Goal: Task Accomplishment & Management: Complete application form

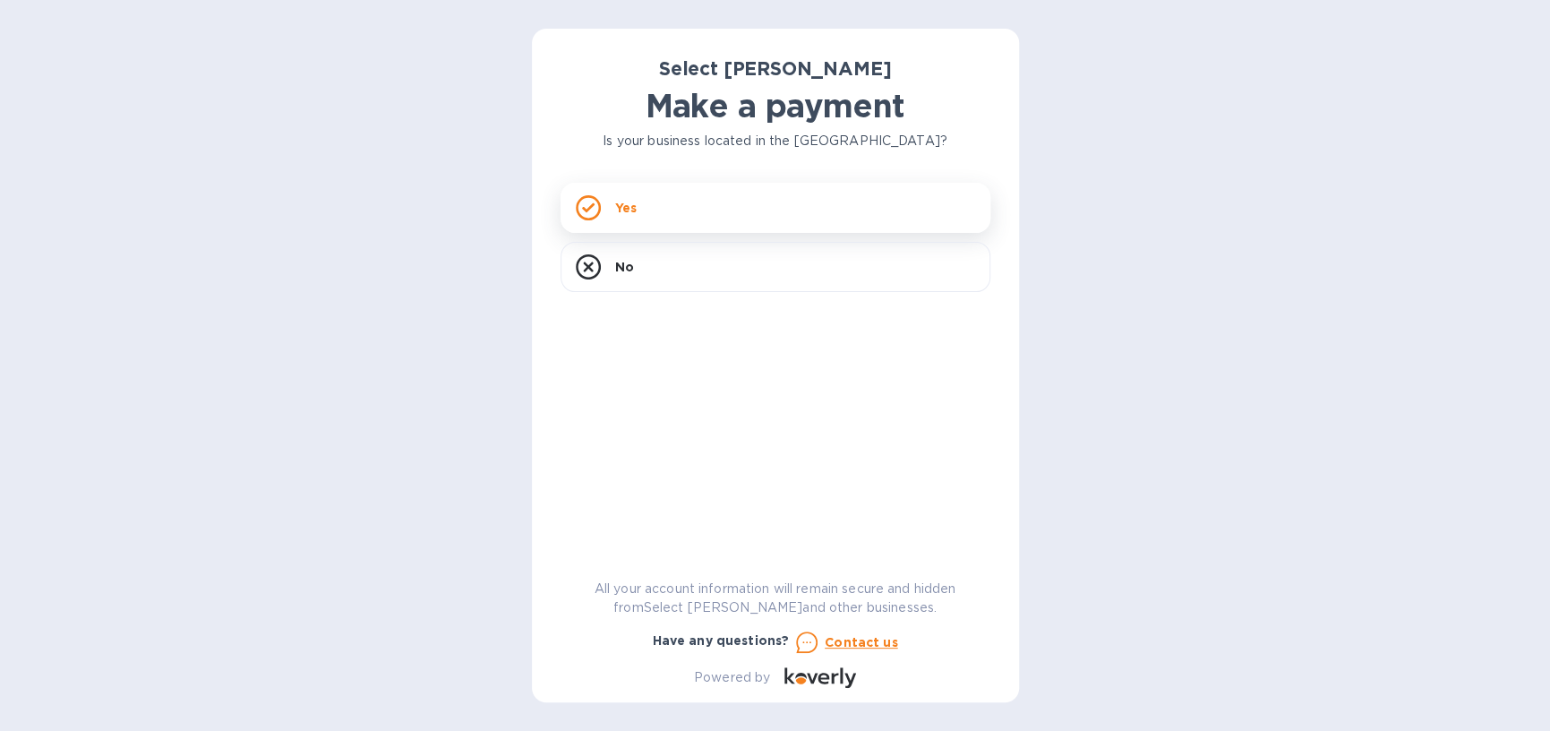
click at [691, 219] on div "Yes" at bounding box center [776, 208] width 430 height 50
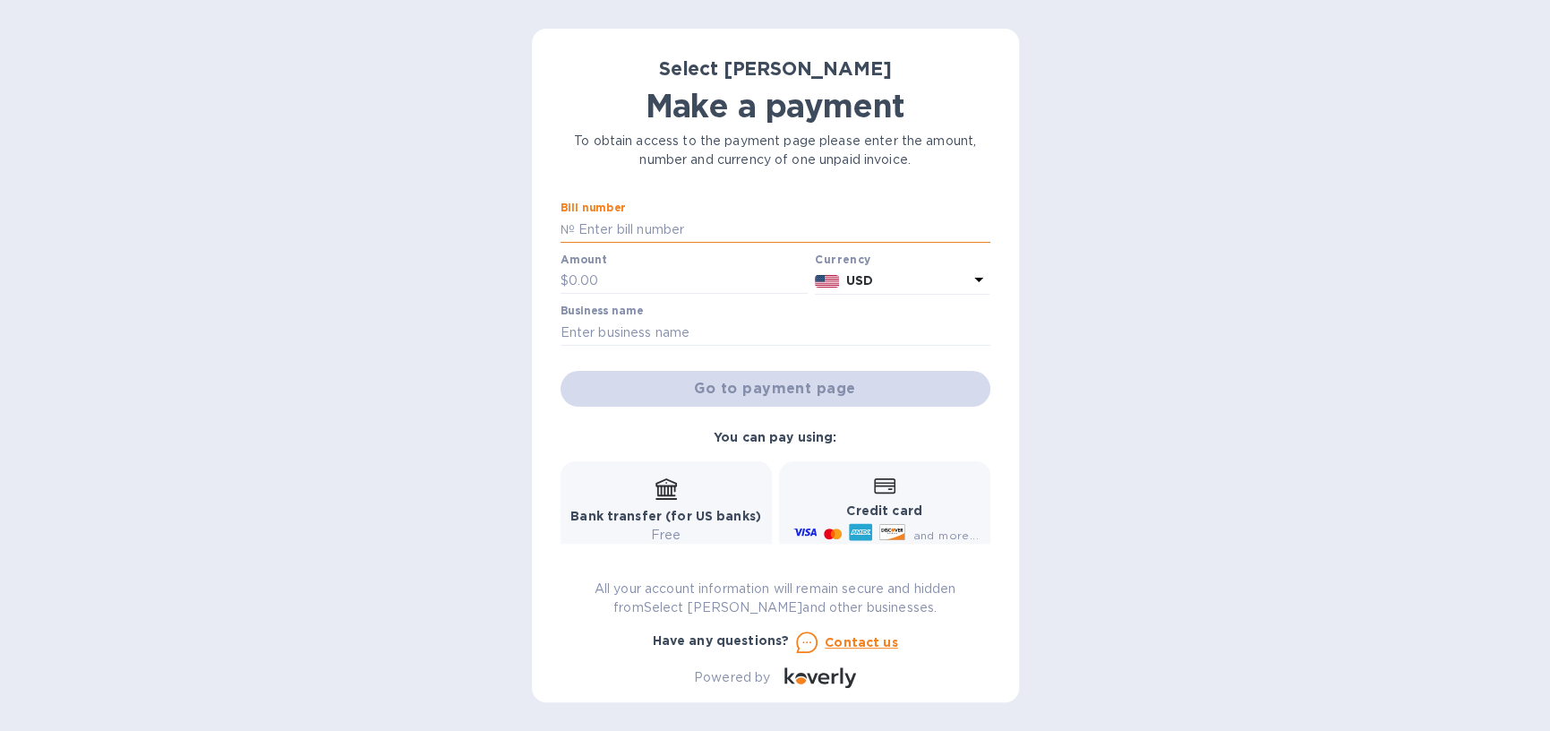
click at [663, 231] on input "text" at bounding box center [783, 229] width 416 height 27
type input "SS-264602"
click at [673, 266] on div "Amount $" at bounding box center [685, 273] width 248 height 41
click at [665, 273] on input "text" at bounding box center [689, 281] width 240 height 27
type input "146.88"
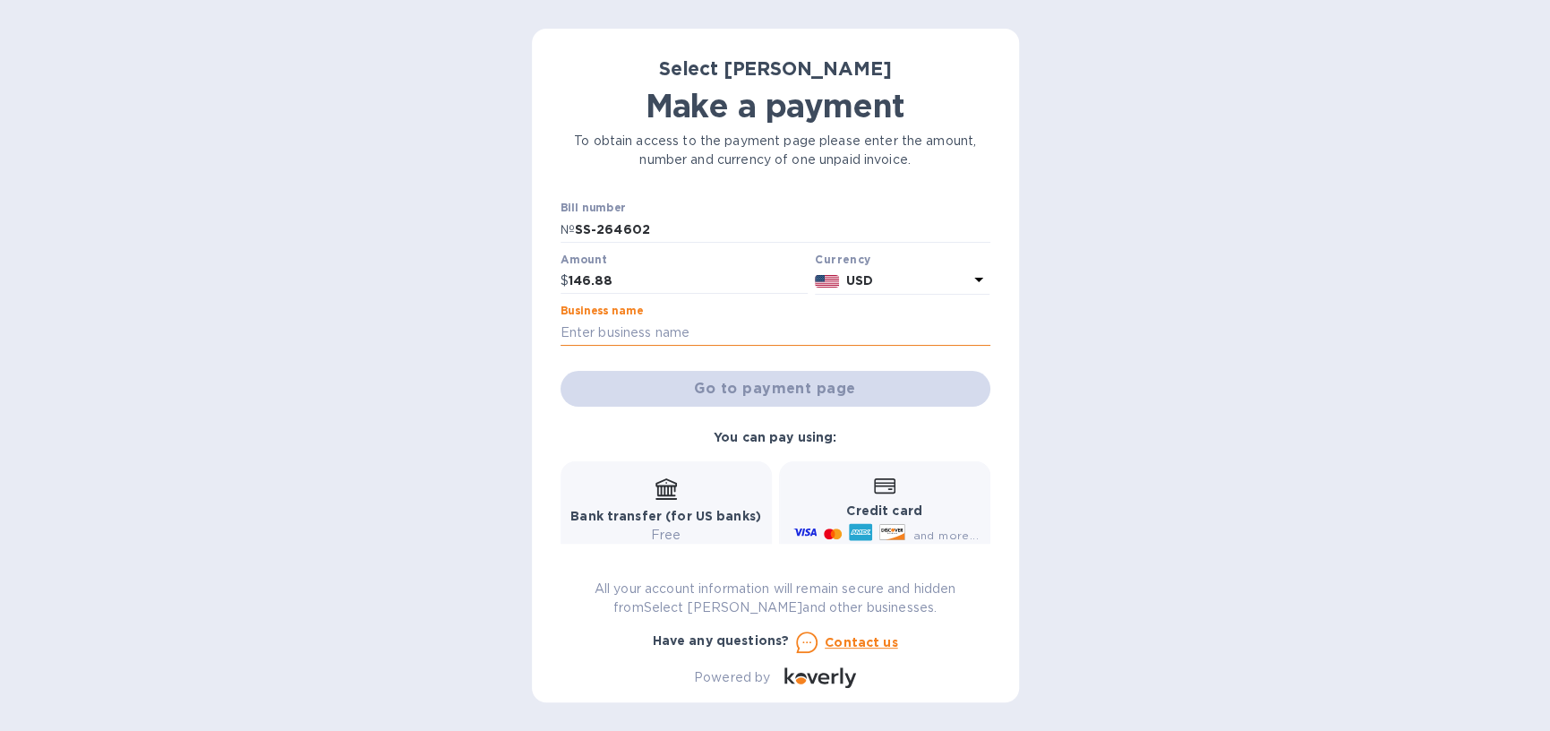
click at [675, 327] on input "text" at bounding box center [776, 332] width 430 height 27
type input "Heritage Tavern"
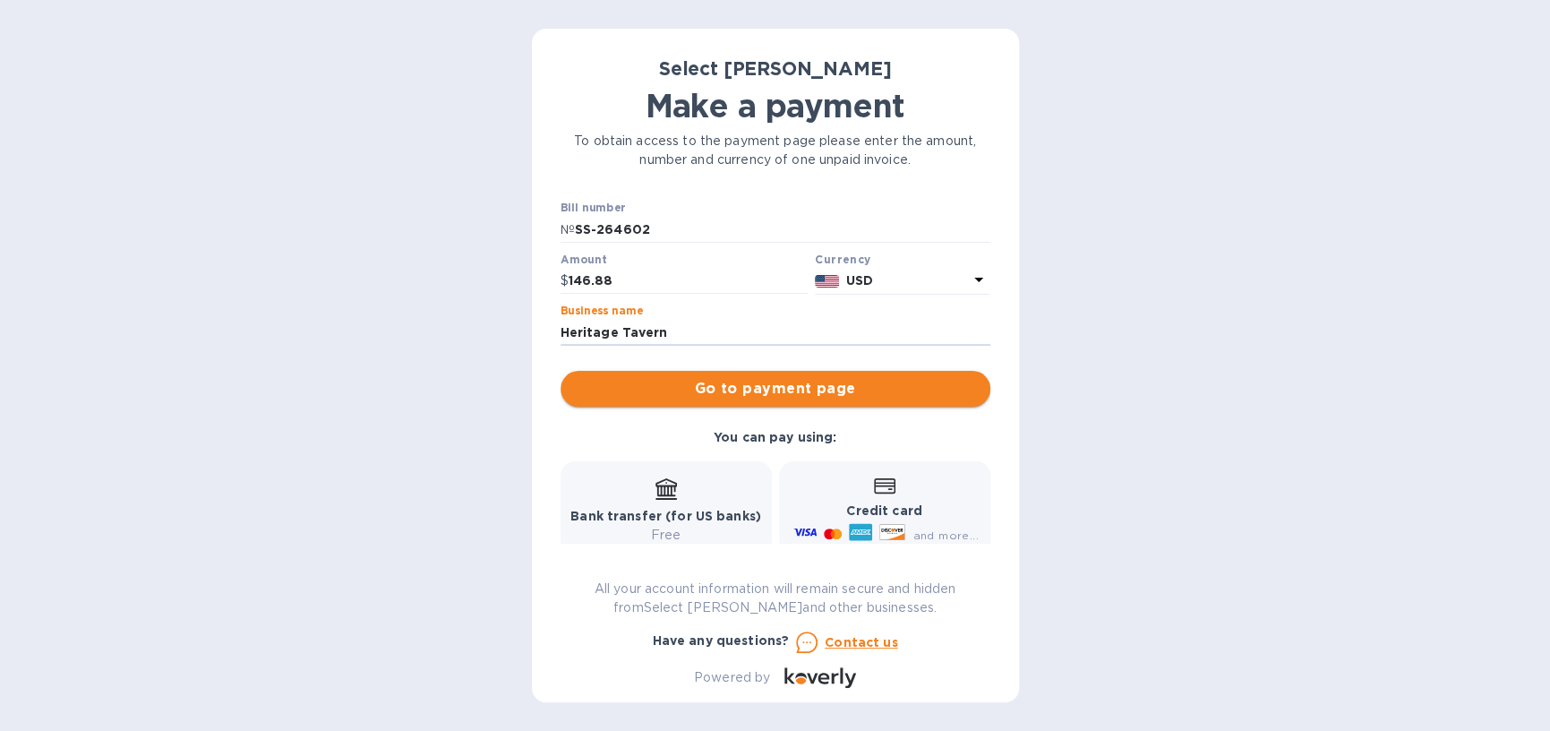
click at [875, 393] on span "Go to payment page" at bounding box center [775, 388] width 401 height 21
